Goal: Information Seeking & Learning: Check status

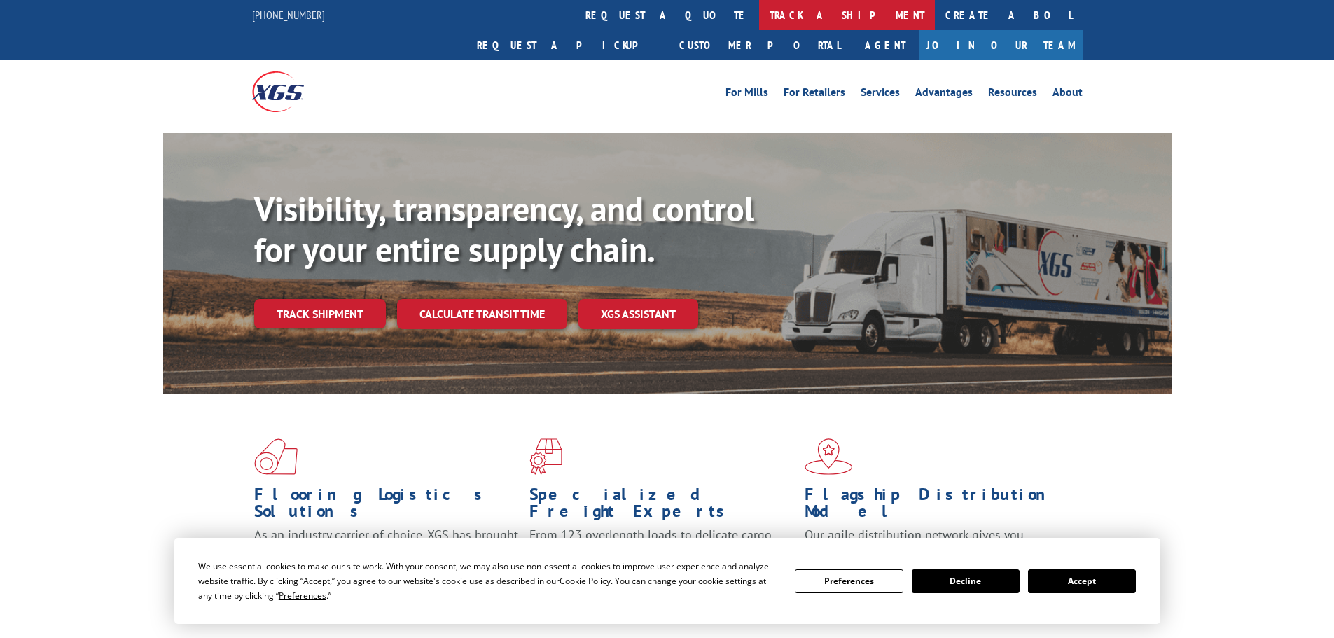
click at [759, 9] on link "track a shipment" at bounding box center [847, 15] width 176 height 30
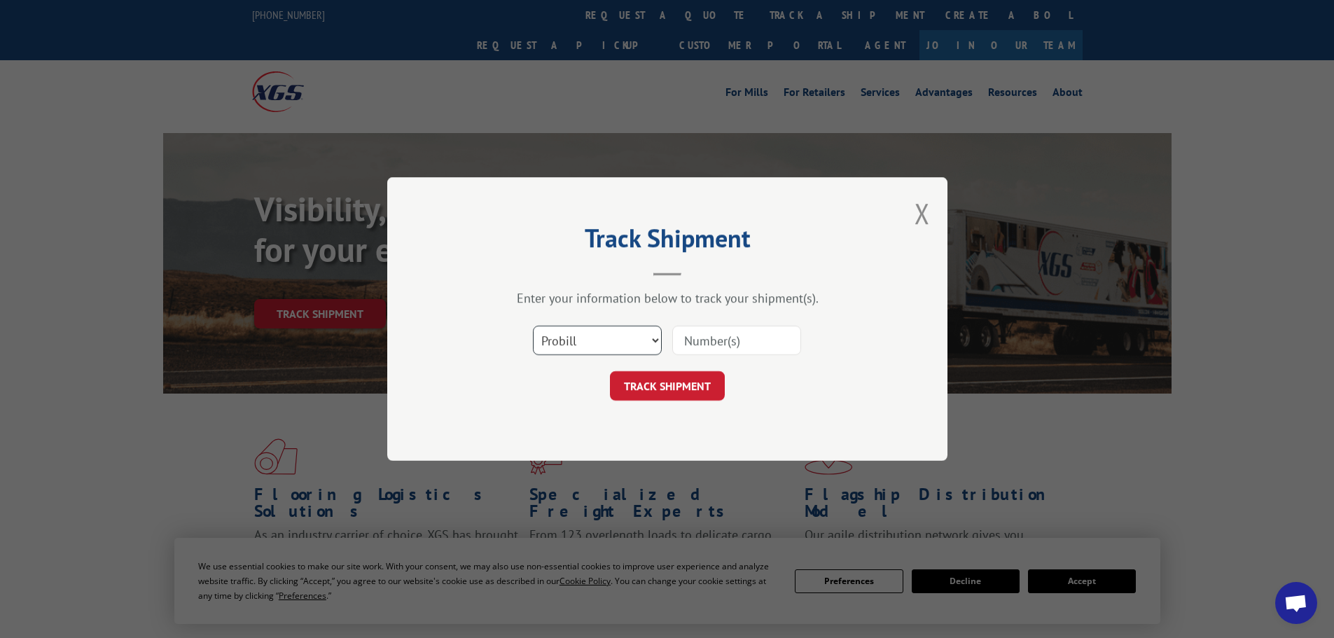
click at [561, 343] on select "Select category... Probill BOL PO" at bounding box center [597, 340] width 129 height 29
select select "po"
click at [533, 326] on select "Select category... Probill BOL PO" at bounding box center [597, 340] width 129 height 29
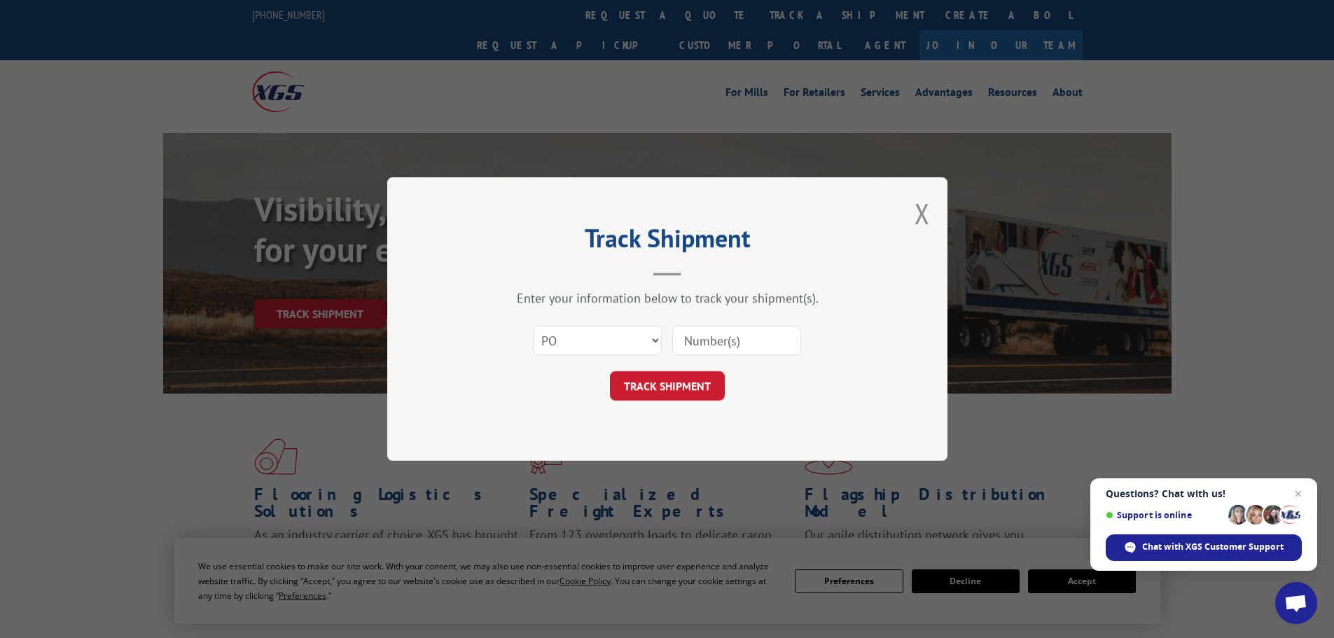
click at [686, 365] on form "Select category... Probill BOL PO TRACK SHIPMENT" at bounding box center [667, 358] width 420 height 83
click at [693, 346] on input at bounding box center [736, 340] width 129 height 29
paste input "15529386"
type input "15529386"
click at [689, 389] on button "TRACK SHIPMENT" at bounding box center [667, 385] width 115 height 29
